Goal: Task Accomplishment & Management: Use online tool/utility

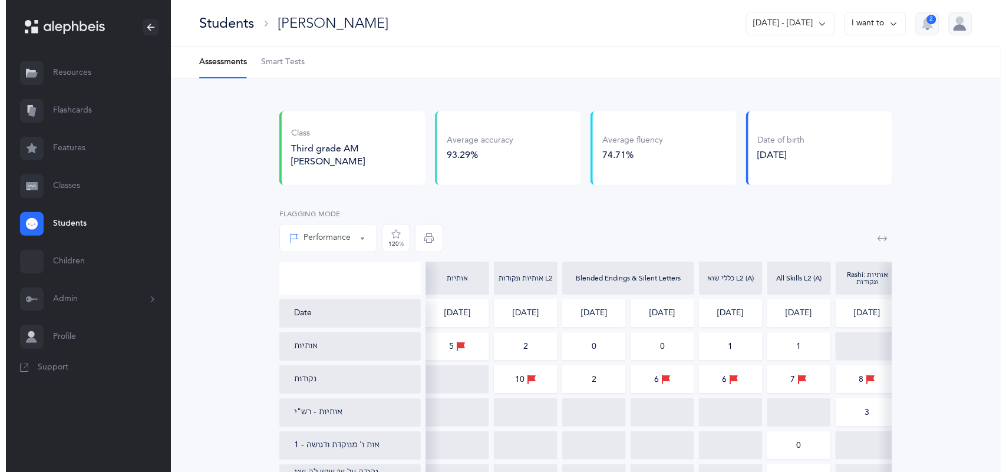
scroll to position [0, 18]
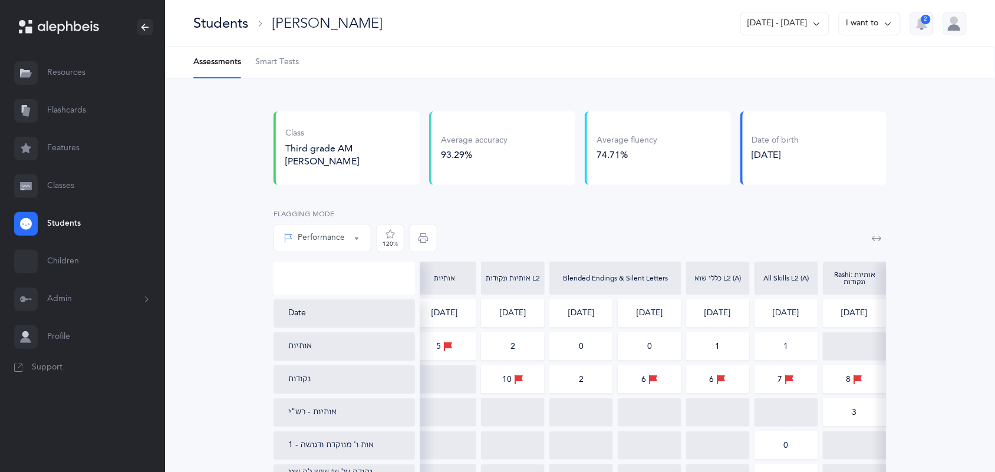
click at [71, 189] on link "Classes" at bounding box center [82, 186] width 165 height 38
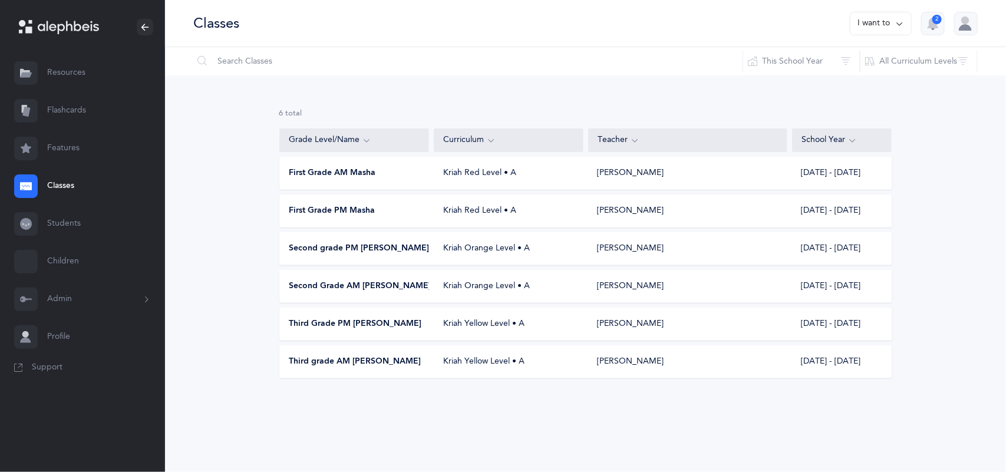
click at [325, 251] on span "Second grade PM [PERSON_NAME]" at bounding box center [359, 249] width 140 height 12
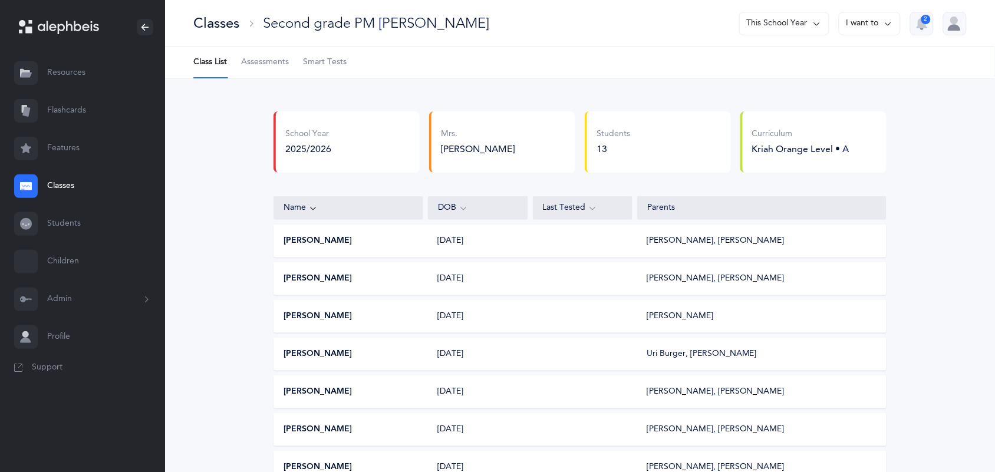
click at [262, 60] on span "Assessments" at bounding box center [265, 63] width 48 height 12
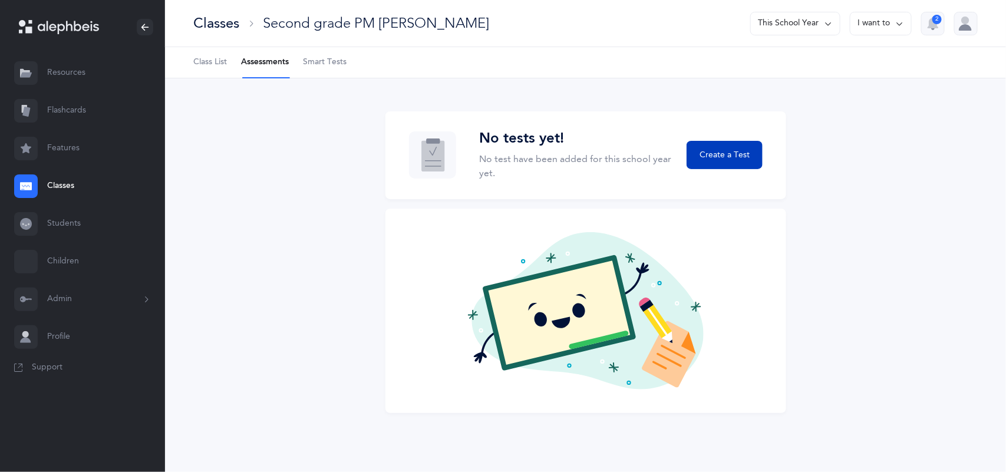
click at [737, 163] on button "Create a Test" at bounding box center [724, 155] width 75 height 28
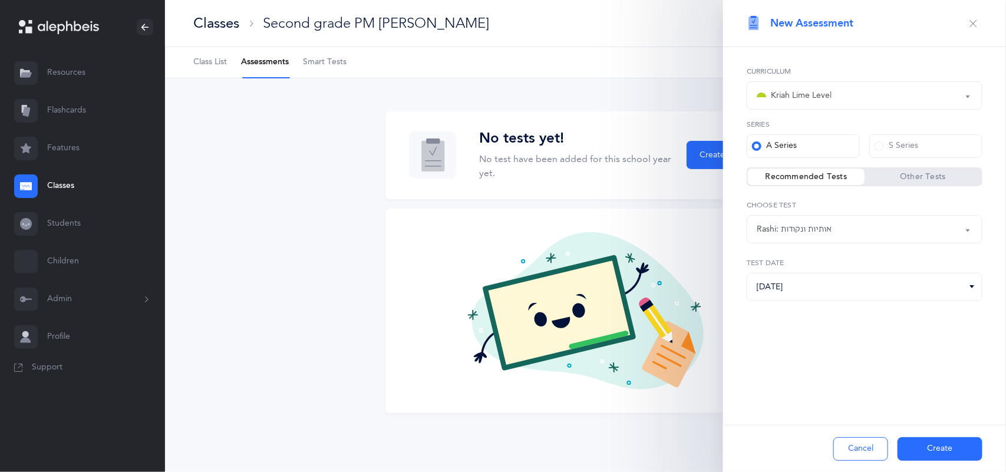
click at [847, 98] on div "Kriah Lime Level" at bounding box center [865, 95] width 216 height 20
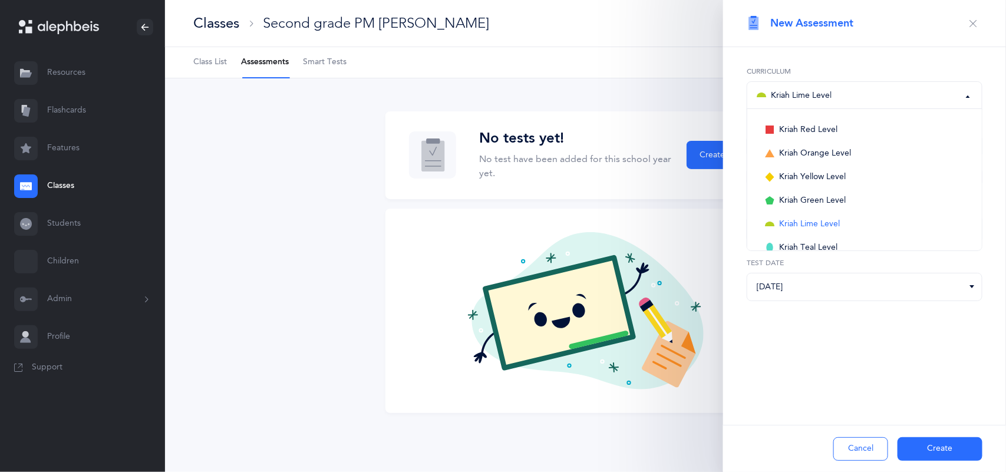
scroll to position [35, 0]
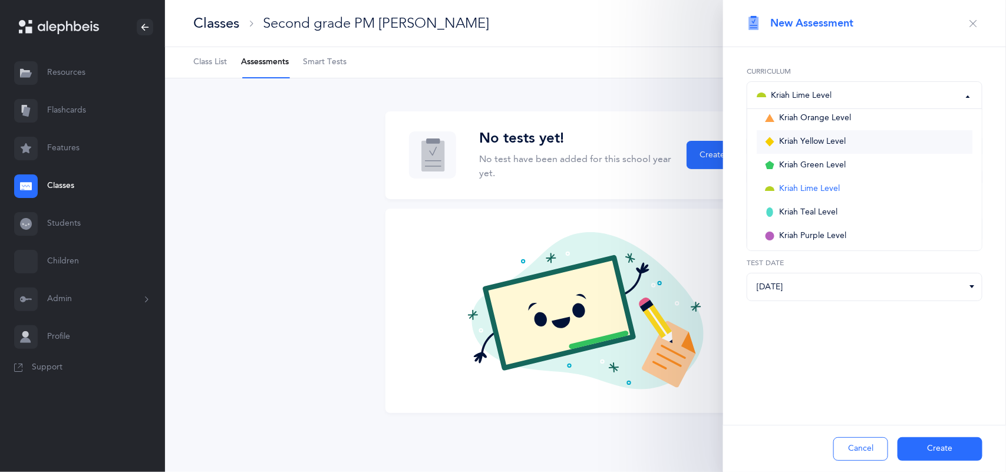
click at [819, 142] on span "Kriah Yellow Level" at bounding box center [812, 142] width 67 height 11
select select "5"
select select "2"
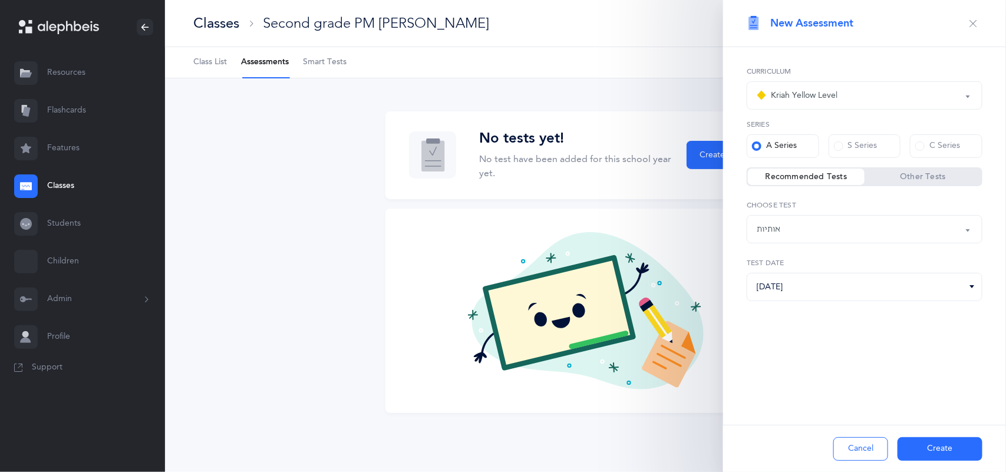
click at [870, 233] on div "אותיות" at bounding box center [865, 229] width 216 height 20
click at [919, 144] on span at bounding box center [919, 145] width 9 height 9
click at [0, 0] on input "C Series" at bounding box center [0, 0] width 0 height 0
select select
click at [855, 237] on div "Choose Test" at bounding box center [865, 229] width 216 height 20
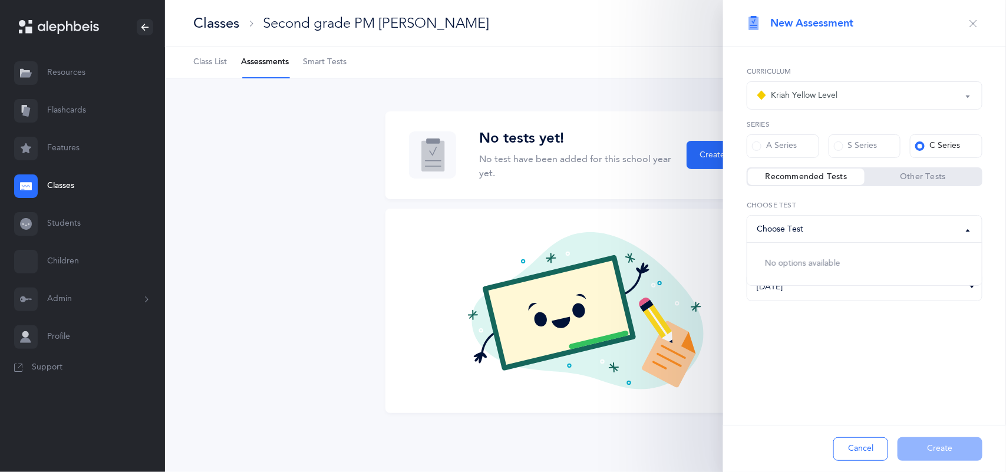
click at [841, 104] on div "Kriah Yellow Level" at bounding box center [865, 95] width 216 height 20
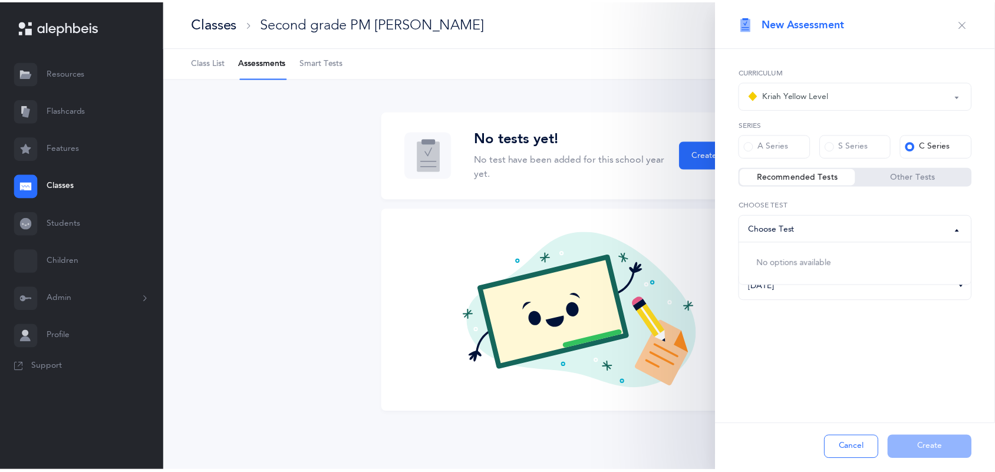
scroll to position [0, 0]
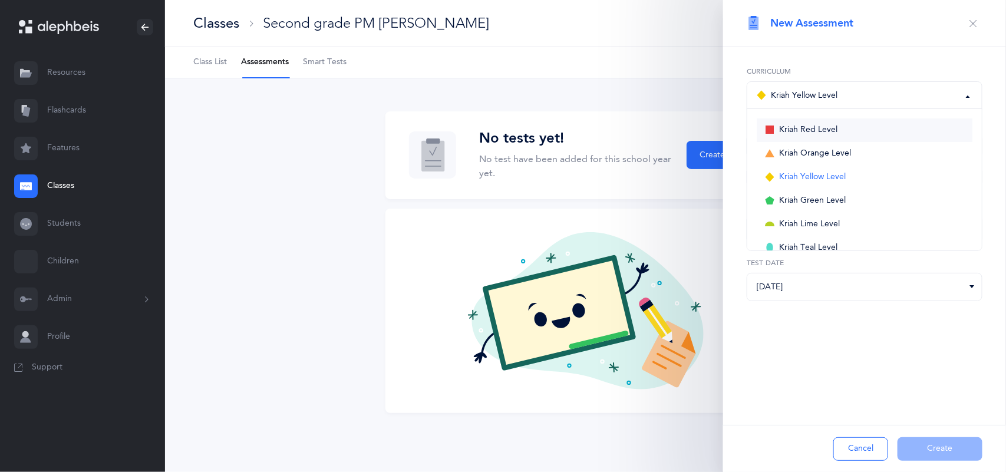
click at [819, 131] on span "Kriah Red Level" at bounding box center [808, 130] width 58 height 11
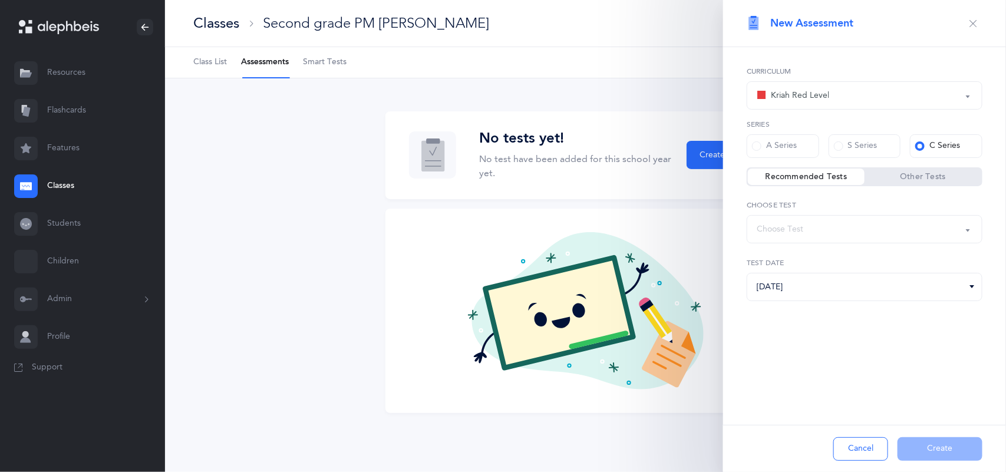
click at [830, 234] on div "Choose Test" at bounding box center [865, 229] width 216 height 20
click at [803, 95] on div "Kriah Red Level" at bounding box center [793, 95] width 72 height 14
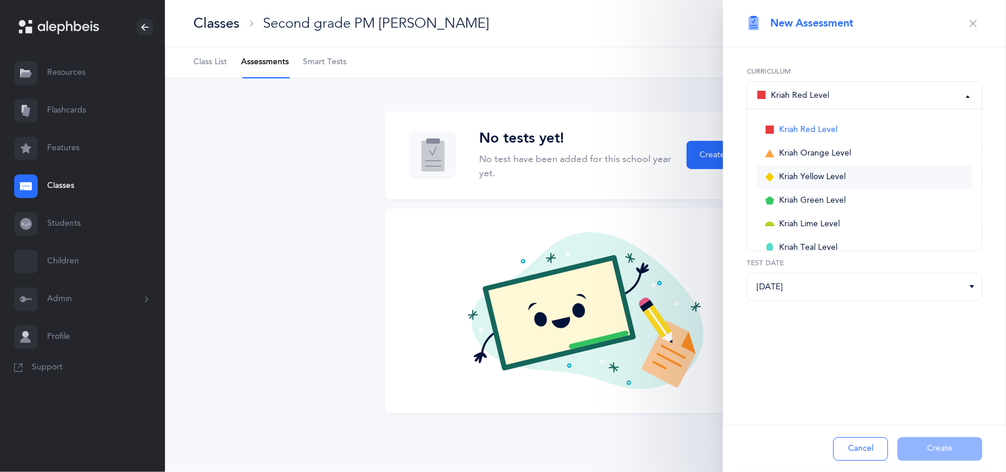
click at [800, 179] on span "Kriah Yellow Level" at bounding box center [812, 177] width 67 height 11
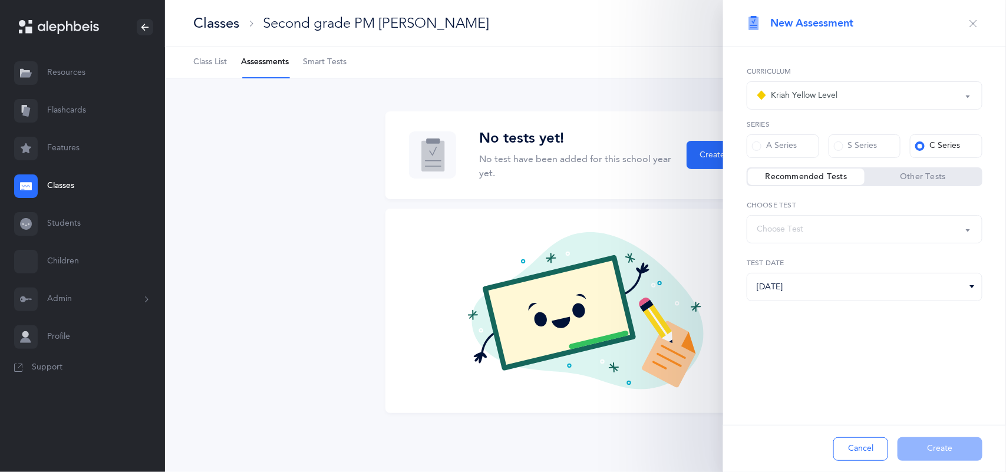
click at [804, 231] on div "Choose Test" at bounding box center [865, 229] width 216 height 20
click at [790, 100] on div "Kriah Yellow Level" at bounding box center [797, 95] width 81 height 14
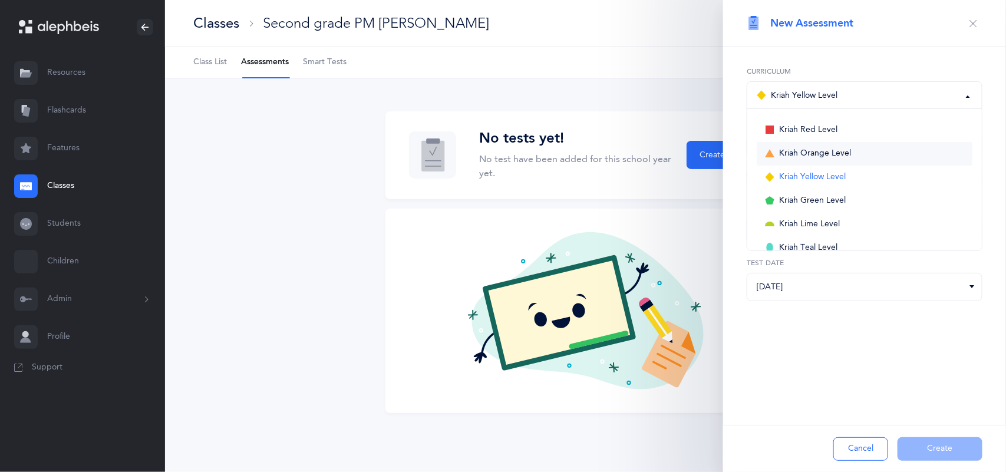
click at [790, 148] on link "Kriah Orange Level" at bounding box center [865, 154] width 216 height 24
select select "4"
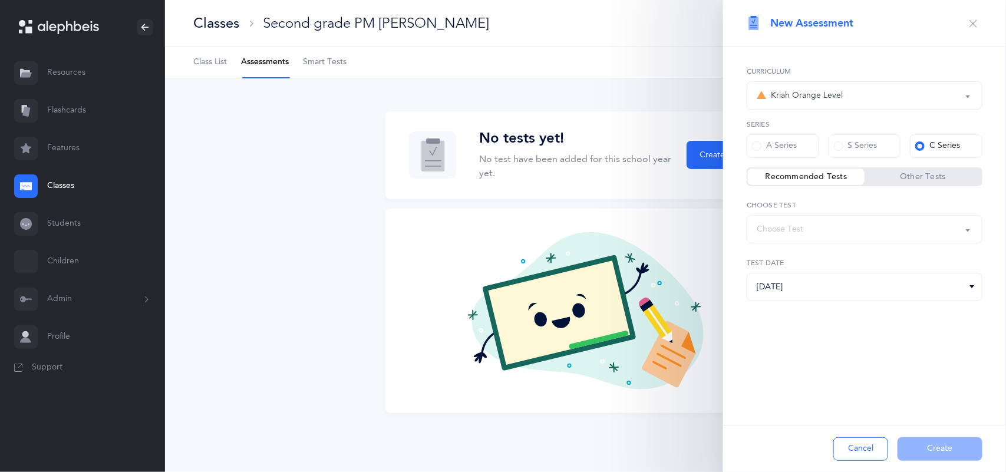
click at [827, 221] on div "Choose Test" at bounding box center [865, 229] width 216 height 20
click at [786, 148] on div "A Series" at bounding box center [774, 146] width 45 height 12
click at [0, 0] on input "A Series" at bounding box center [0, 0] width 0 height 0
click at [800, 230] on div "אותיות" at bounding box center [865, 229] width 216 height 20
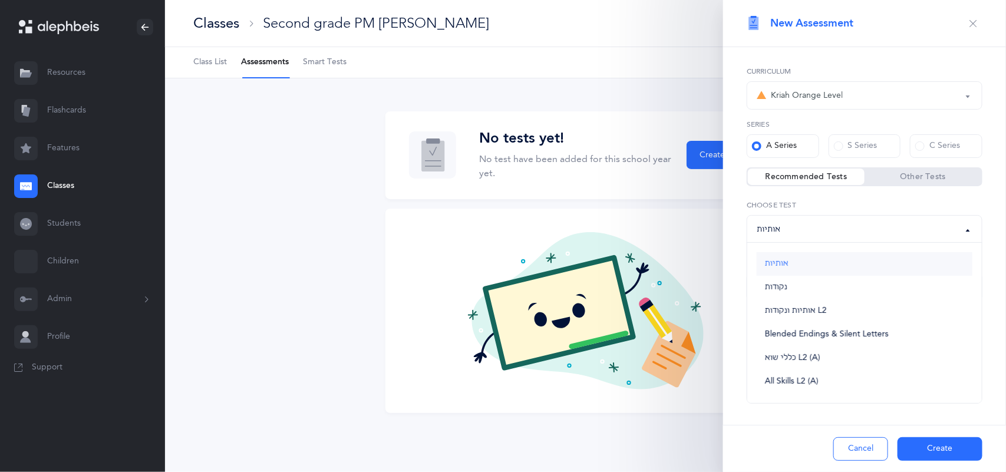
click at [776, 266] on span "אותיות" at bounding box center [777, 264] width 24 height 11
select select "2"
click at [949, 451] on button "Create" at bounding box center [940, 449] width 85 height 24
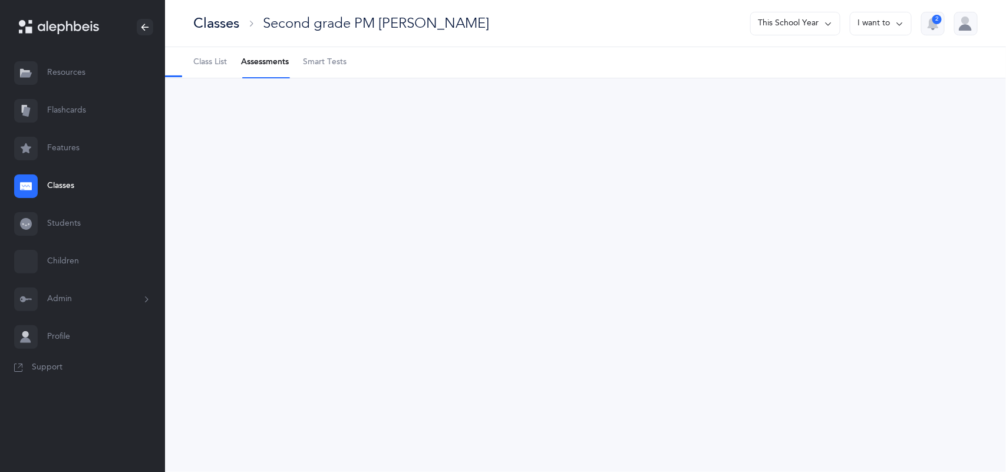
select select "2"
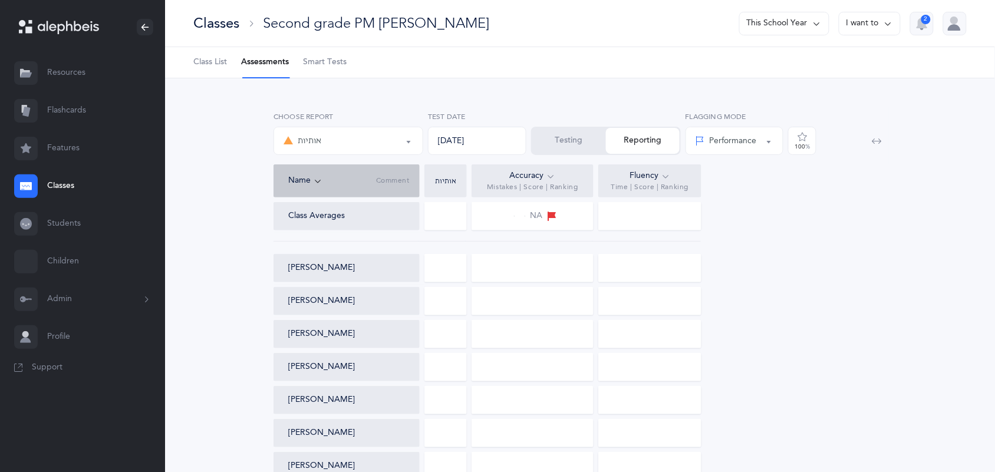
click at [572, 146] on button "Testing" at bounding box center [569, 141] width 74 height 26
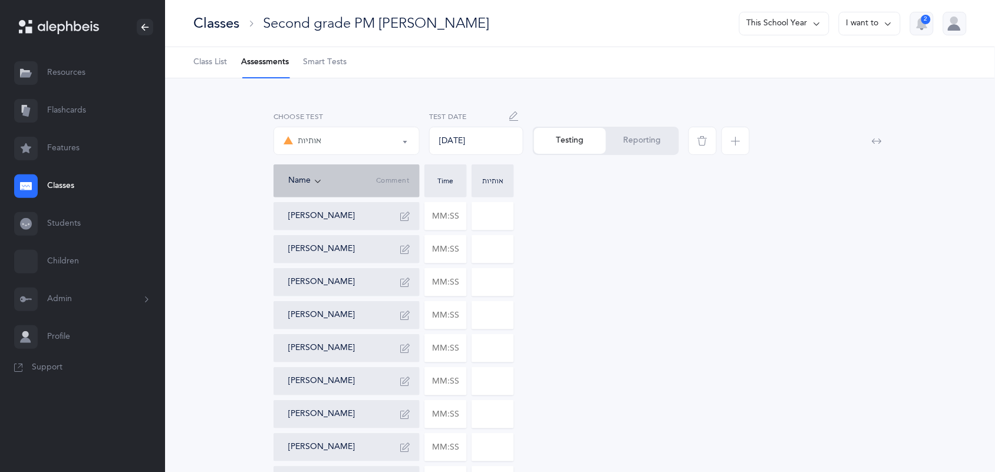
click at [203, 63] on span "Class List" at bounding box center [210, 63] width 34 height 12
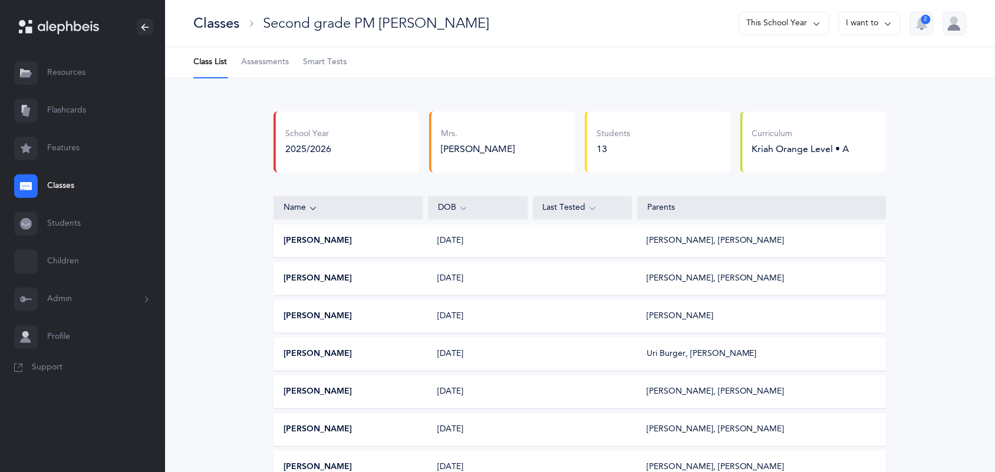
click at [207, 19] on div "Classes" at bounding box center [216, 23] width 46 height 19
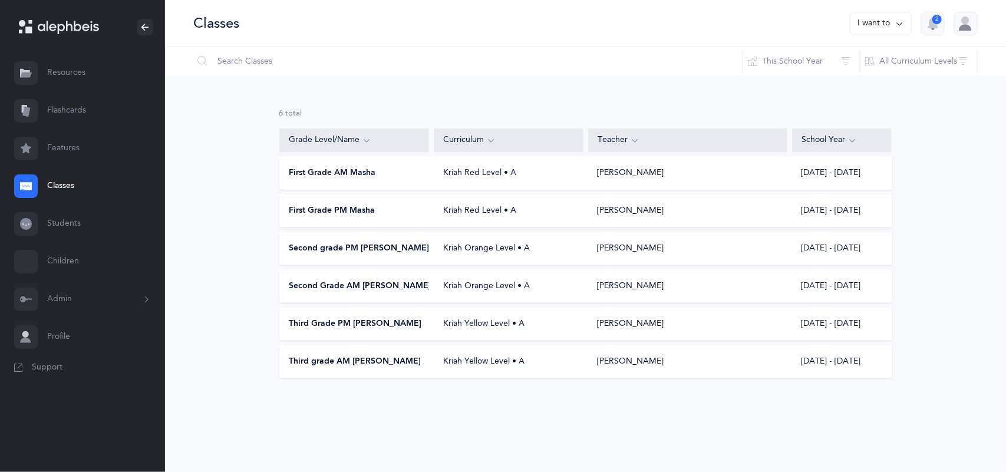
click at [332, 289] on span "Second Grade AM [PERSON_NAME]" at bounding box center [360, 287] width 142 height 12
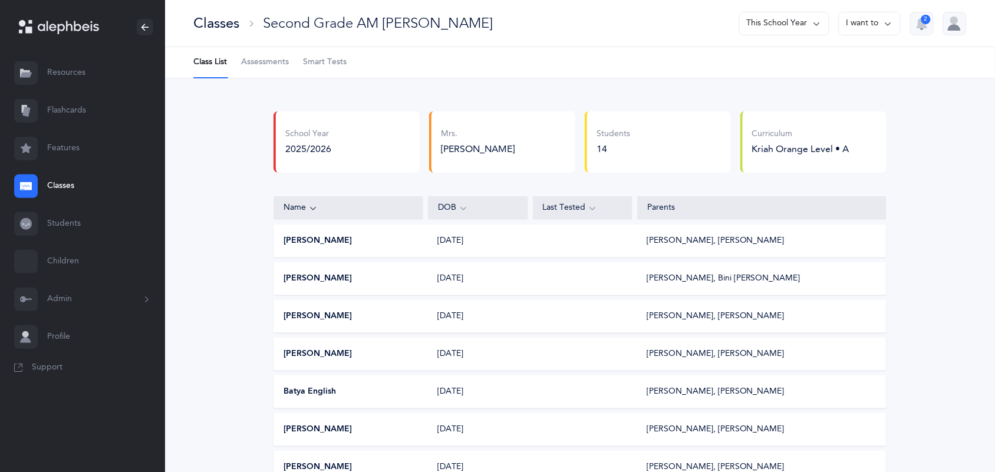
click at [199, 22] on div "Classes" at bounding box center [216, 23] width 46 height 19
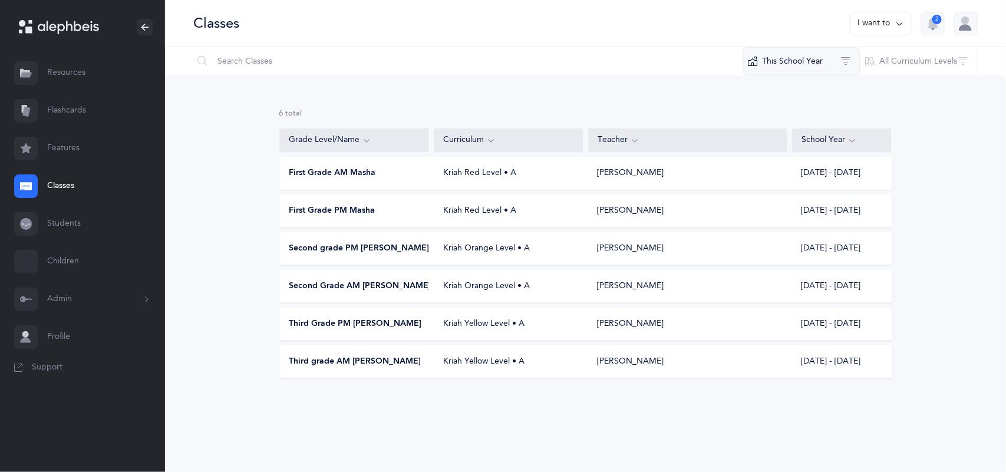
click at [807, 57] on button "This School Year" at bounding box center [802, 61] width 118 height 28
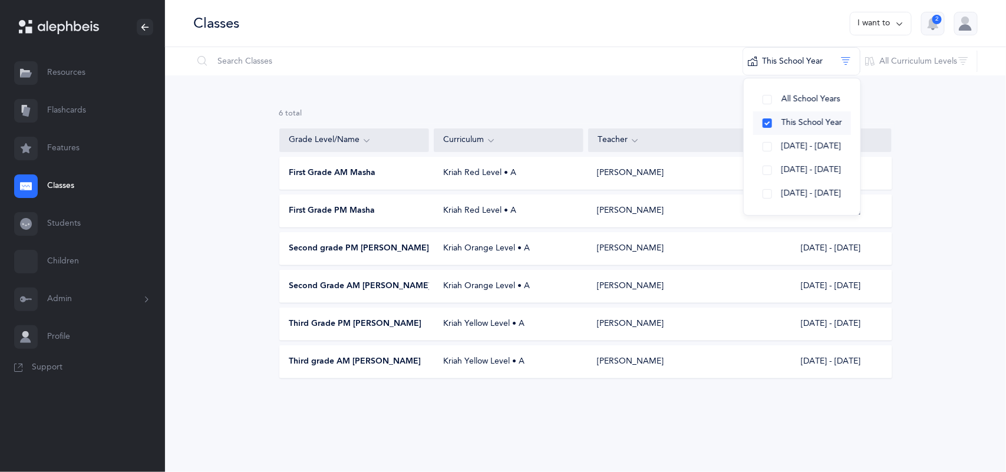
click at [796, 124] on span "This School Year" at bounding box center [811, 122] width 61 height 9
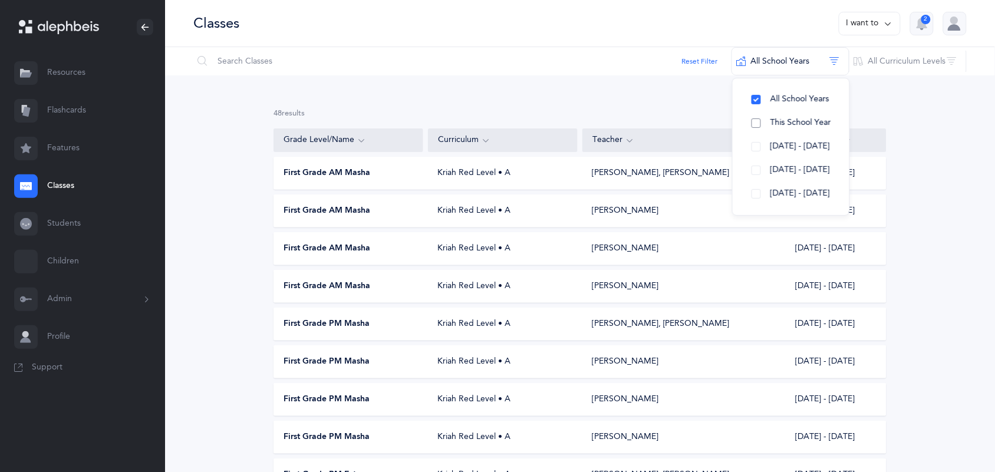
click at [793, 120] on span "This School Year" at bounding box center [800, 122] width 61 height 9
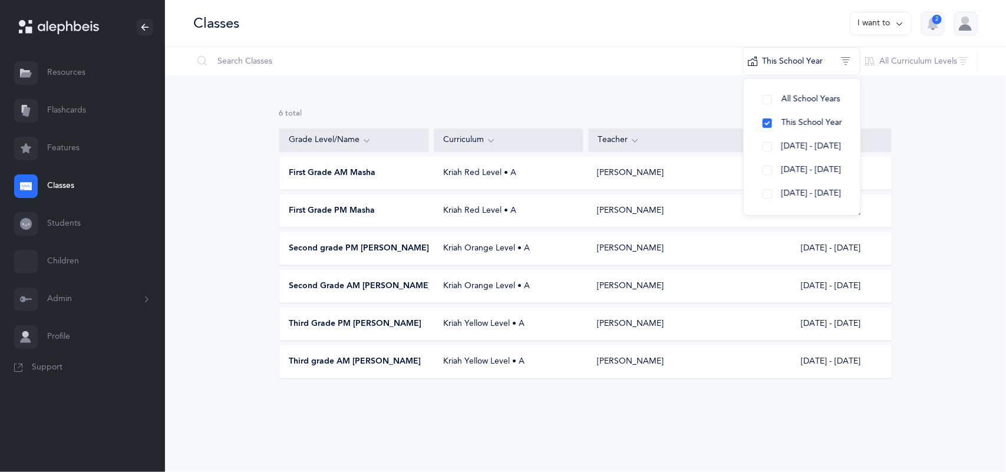
click at [338, 301] on div "Second Grade AM [PERSON_NAME] Orange Level • A [PERSON_NAME] [DATE] - [DATE]" at bounding box center [585, 286] width 613 height 33
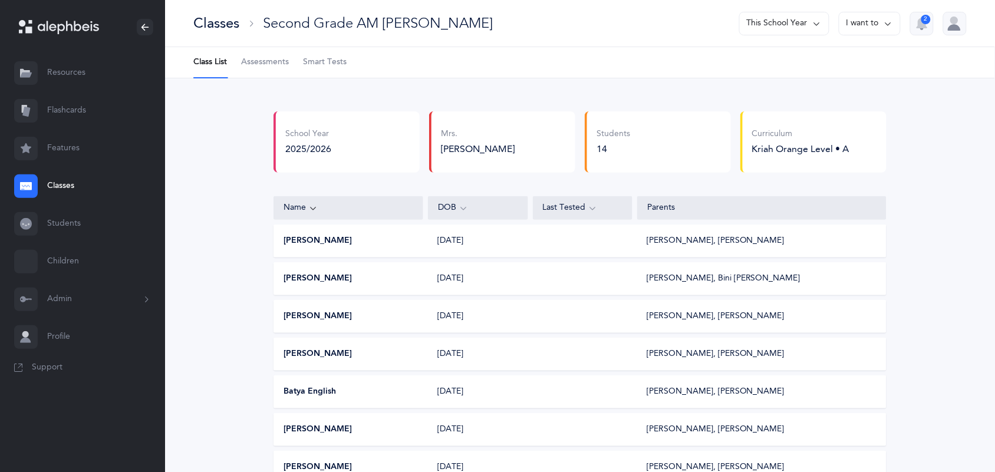
click at [263, 60] on span "Assessments" at bounding box center [265, 63] width 48 height 12
